Goal: Task Accomplishment & Management: Manage account settings

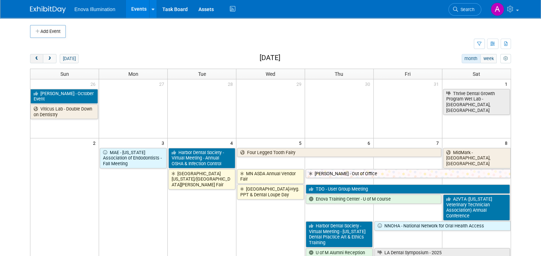
click at [34, 57] on span "prev" at bounding box center [36, 59] width 5 height 5
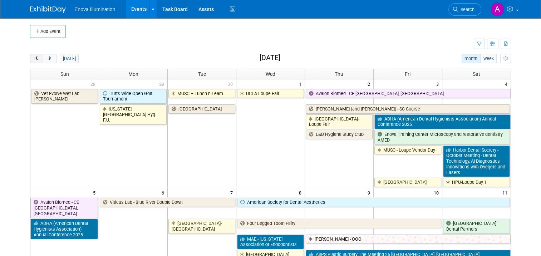
click at [34, 57] on span "prev" at bounding box center [36, 59] width 5 height 5
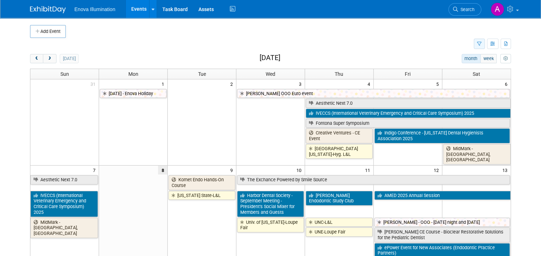
click at [482, 45] on icon "button" at bounding box center [479, 44] width 5 height 5
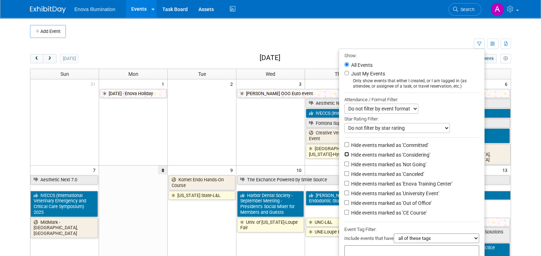
click at [347, 155] on input "Hide events marked as 'Considering'" at bounding box center [347, 154] width 5 height 5
checkbox input "true"
click at [348, 162] on input "Hide events marked as 'Not Going'" at bounding box center [347, 164] width 5 height 5
checkbox input "true"
click at [348, 172] on input "Hide events marked as 'Canceled'" at bounding box center [347, 173] width 5 height 5
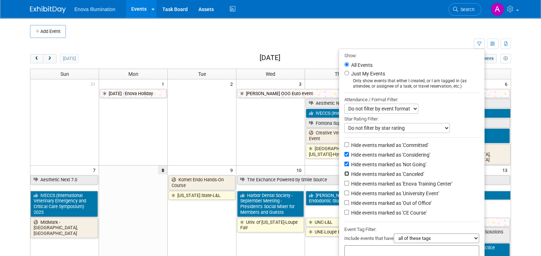
checkbox input "true"
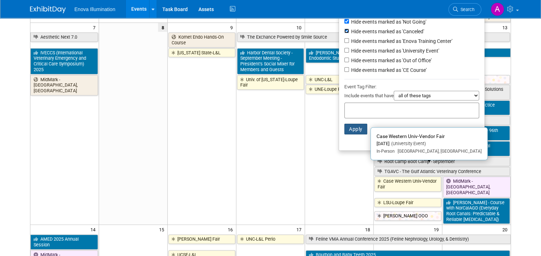
scroll to position [143, 0]
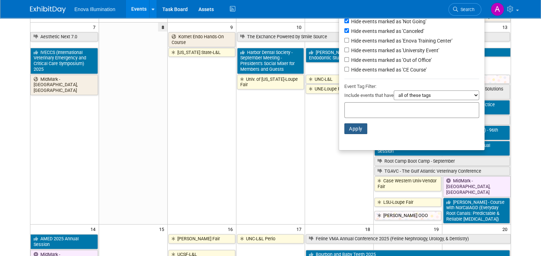
click at [359, 128] on button "Apply" at bounding box center [356, 128] width 23 height 11
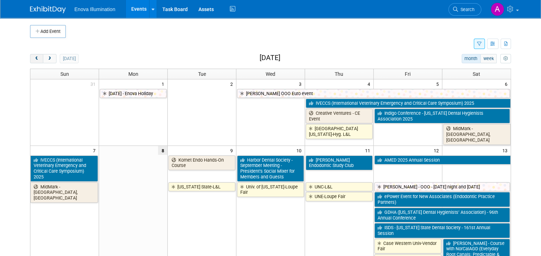
click at [30, 58] on button "prev" at bounding box center [36, 58] width 13 height 9
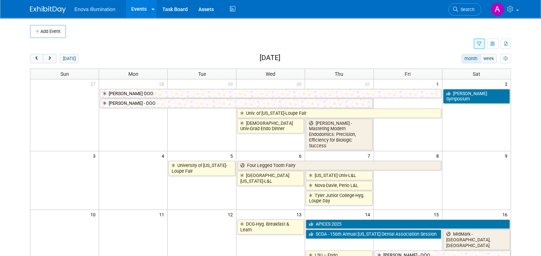
scroll to position [250, 0]
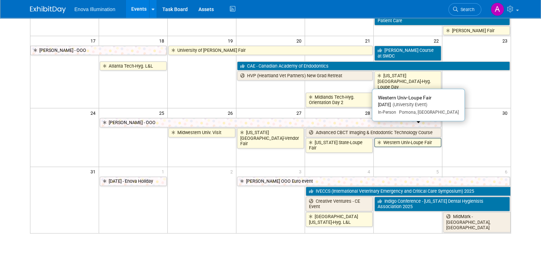
click at [406, 138] on link "Western Univ-Loupe Fair" at bounding box center [408, 142] width 67 height 9
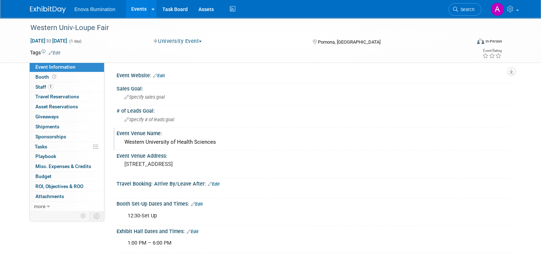
drag, startPoint x: 121, startPoint y: 142, endPoint x: 216, endPoint y: 139, distance: 94.8
click at [216, 139] on div "Western University of Health Sciences" at bounding box center [314, 142] width 384 height 11
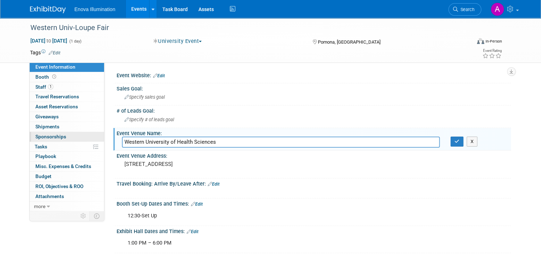
drag, startPoint x: 216, startPoint y: 142, endPoint x: 77, endPoint y: 138, distance: 138.9
click at [77, 138] on div "Event Information Event Info Booth Booth 1 Staff 1 Staff 0 Travel Reservations …" at bounding box center [271, 203] width 492 height 370
